Goal: Task Accomplishment & Management: Use online tool/utility

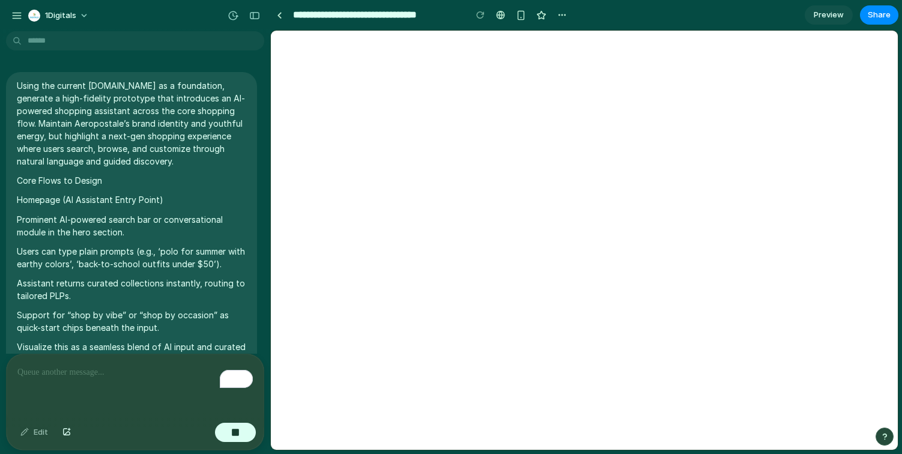
scroll to position [8545, 0]
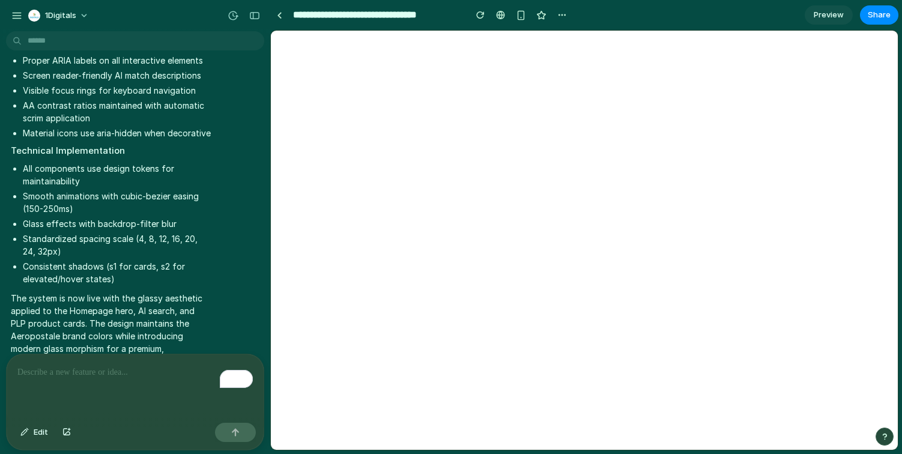
click at [471, 10] on div at bounding box center [480, 15] width 18 height 18
click at [485, 19] on button "button" at bounding box center [480, 15] width 18 height 18
drag, startPoint x: 270, startPoint y: 234, endPoint x: 163, endPoint y: 229, distance: 106.4
click at [163, 229] on div "1Digitals Using the current [DOMAIN_NAME] as a foundation, generate a high-fide…" at bounding box center [451, 227] width 902 height 454
click at [820, 14] on span "Preview" at bounding box center [829, 15] width 30 height 12
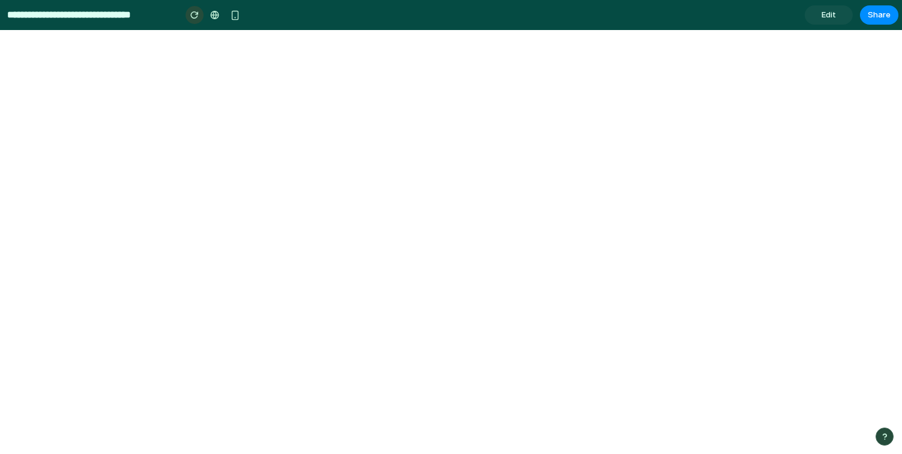
click at [194, 17] on div "button" at bounding box center [194, 15] width 8 height 8
click at [821, 20] on span "Edit" at bounding box center [828, 15] width 14 height 12
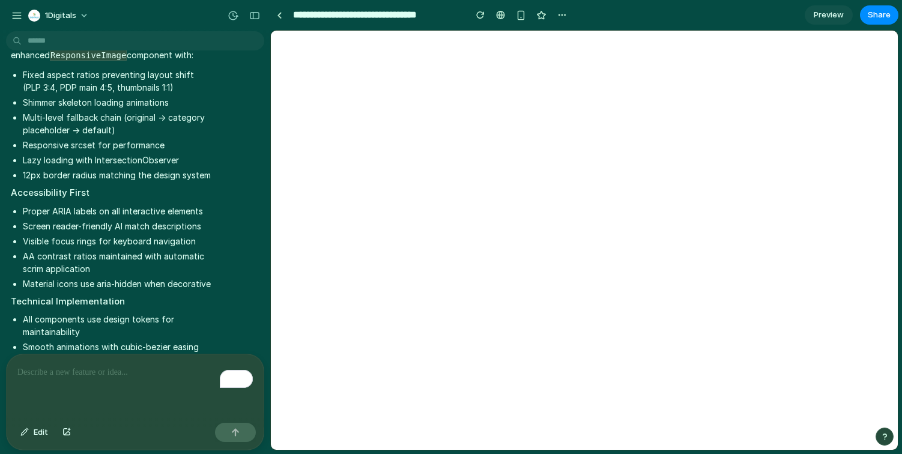
scroll to position [9228, 0]
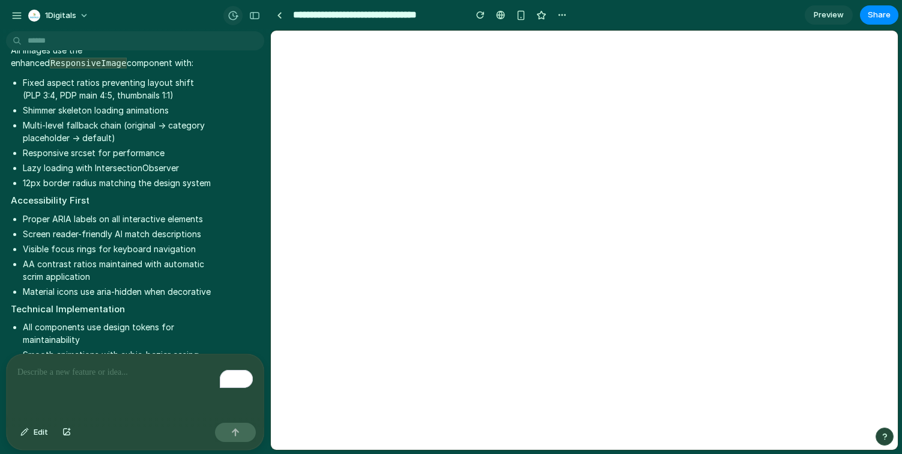
click at [234, 17] on div "button" at bounding box center [233, 15] width 11 height 11
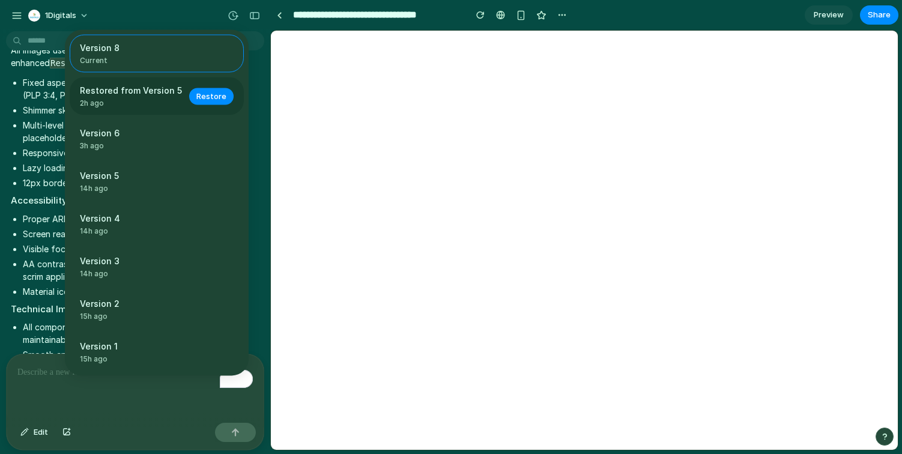
click at [140, 100] on span "2h ago" at bounding box center [131, 103] width 102 height 11
click at [221, 97] on button "Restore" at bounding box center [211, 96] width 44 height 17
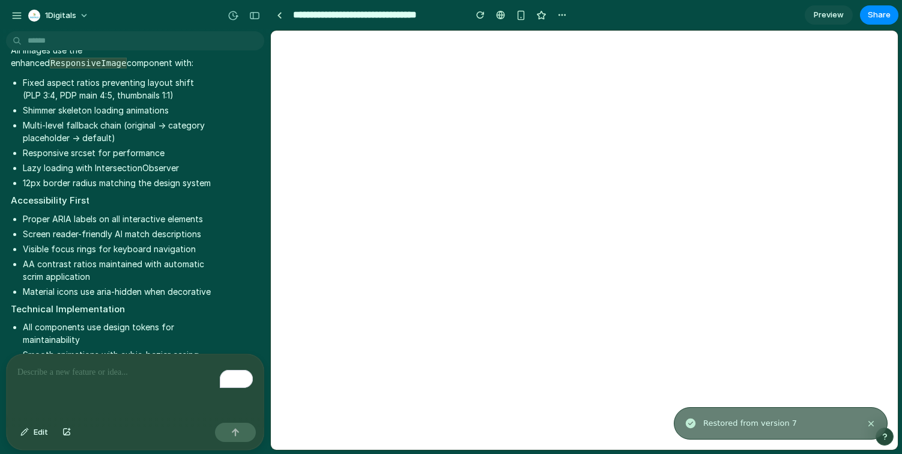
scroll to position [9387, 0]
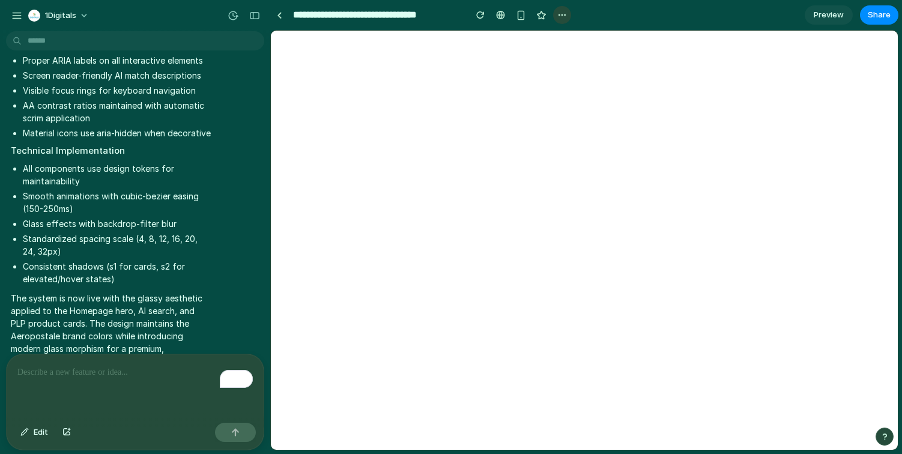
click at [558, 14] on div "button" at bounding box center [562, 15] width 10 height 10
click at [833, 13] on div "Duplicate Delete" at bounding box center [451, 227] width 902 height 454
click at [802, 22] on section "**********" at bounding box center [584, 15] width 628 height 30
click at [821, 20] on span "Preview" at bounding box center [829, 15] width 30 height 12
